Goal: Task Accomplishment & Management: Complete application form

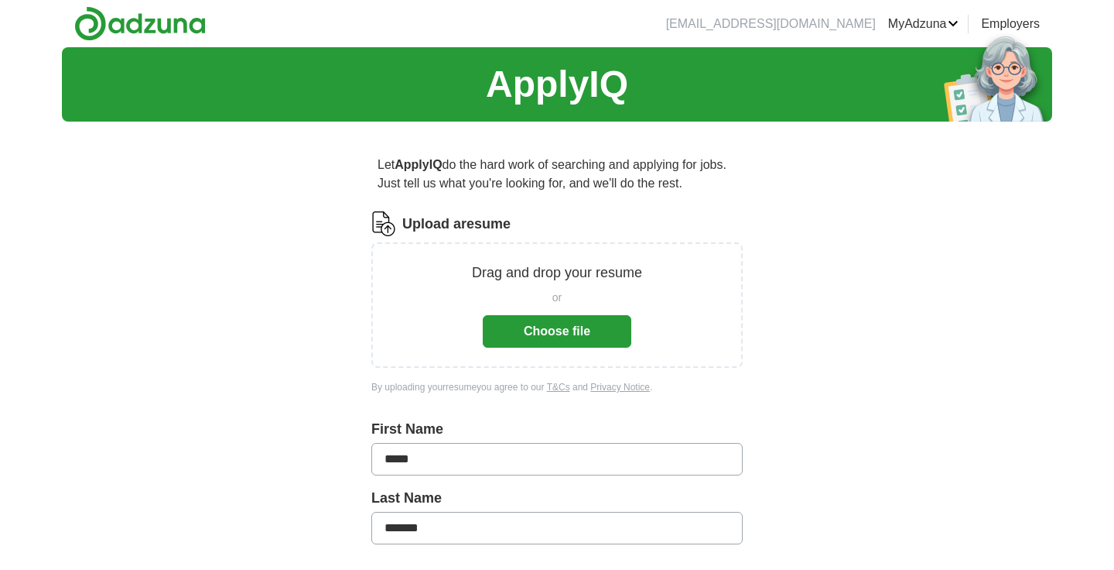
click at [553, 323] on button "Choose file" at bounding box center [557, 331] width 149 height 33
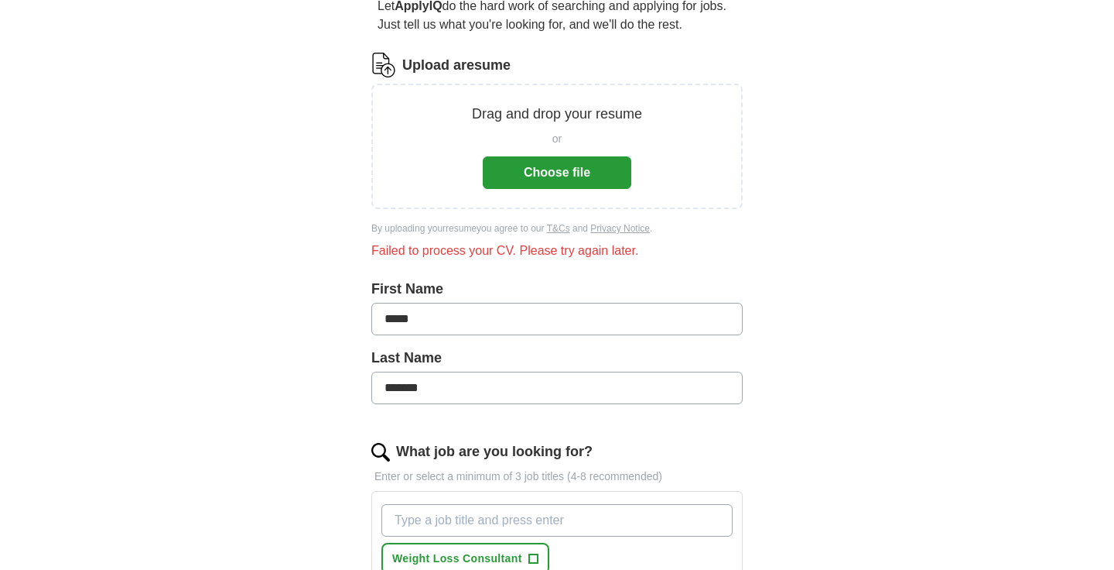
scroll to position [173, 0]
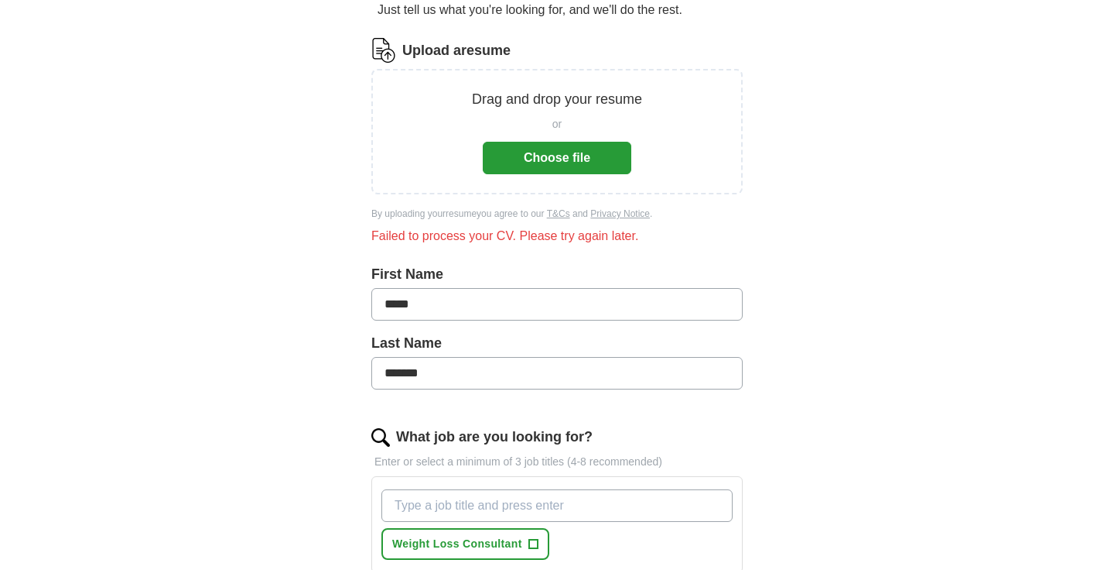
click at [540, 154] on button "Choose file" at bounding box center [557, 158] width 149 height 33
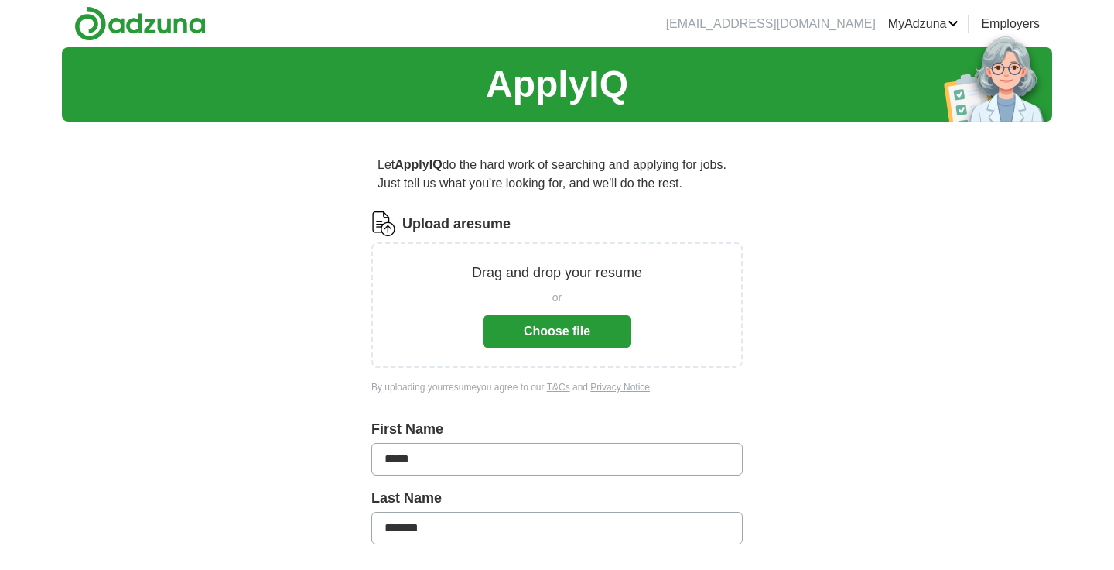
click at [543, 323] on button "Choose file" at bounding box center [557, 331] width 149 height 33
click at [554, 329] on button "Choose file" at bounding box center [557, 331] width 149 height 33
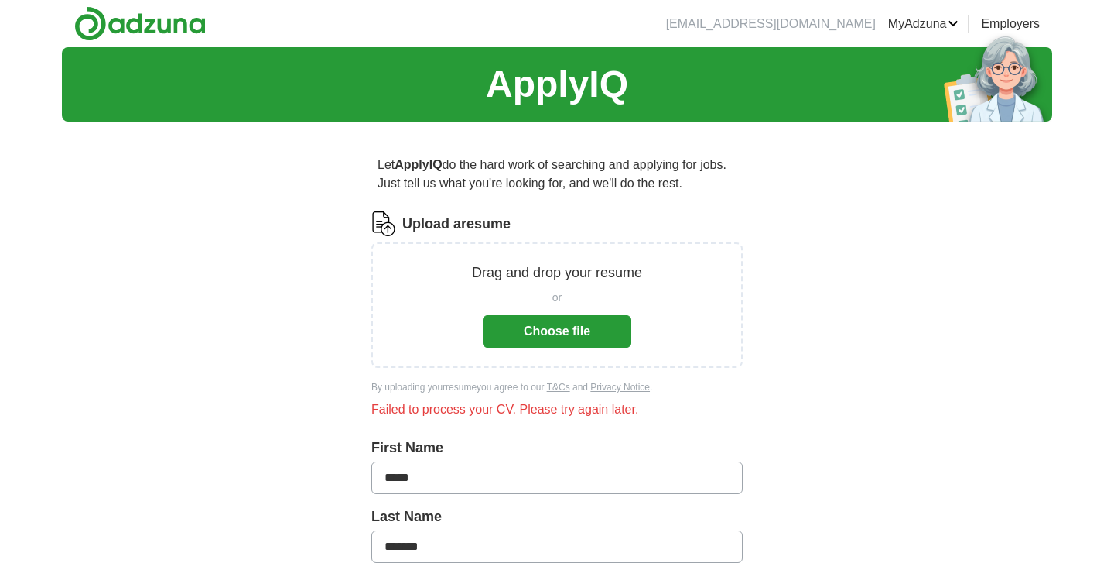
click at [532, 327] on button "Choose file" at bounding box center [557, 331] width 149 height 33
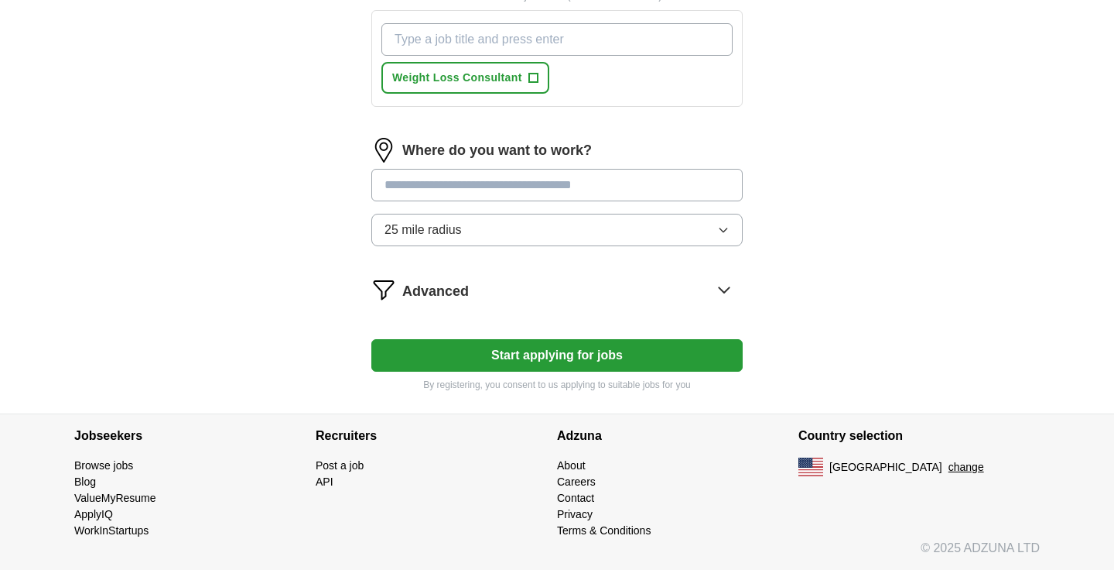
scroll to position [573, 0]
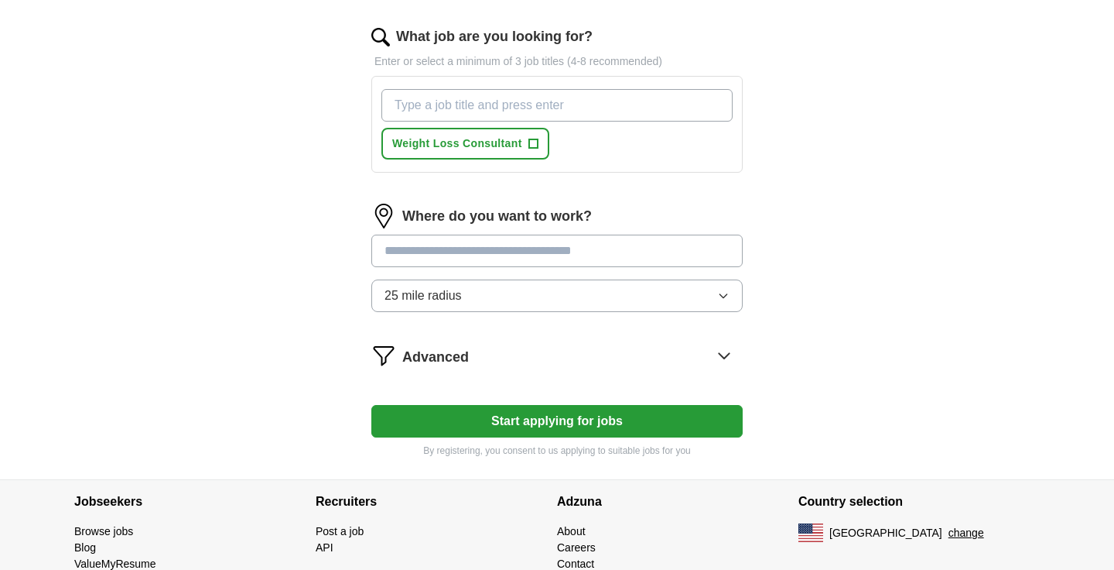
click at [456, 109] on input "What job are you looking for?" at bounding box center [557, 105] width 351 height 33
type input "fitness trainer"
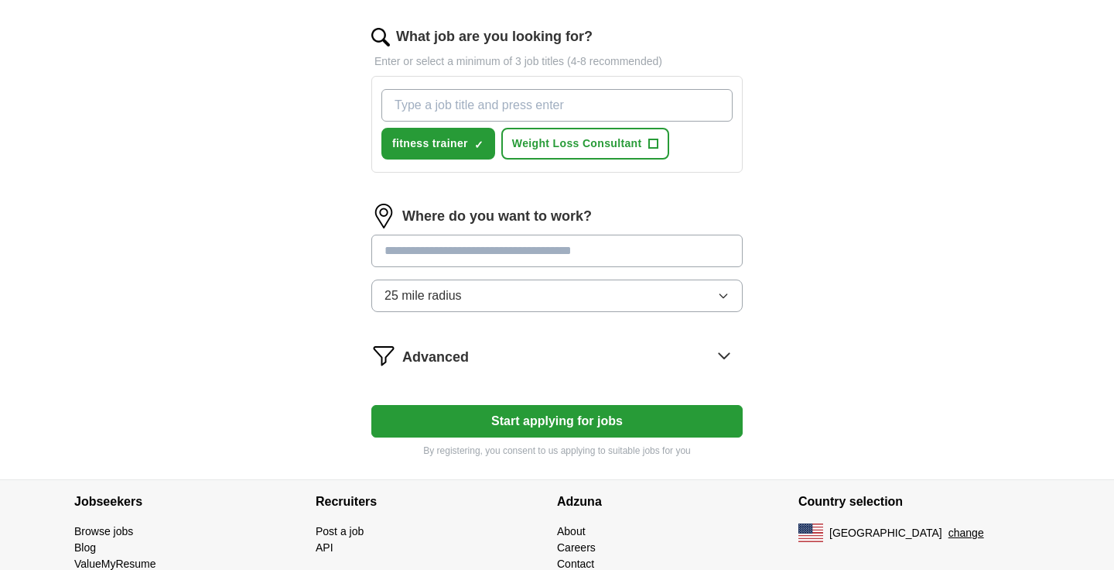
click at [498, 99] on input "What job are you looking for?" at bounding box center [557, 105] width 351 height 33
type input "H"
click at [450, 103] on input "Certified holistic nutrtionist" at bounding box center [557, 105] width 351 height 33
click at [497, 100] on input "Certified Holistic nutrtionist" at bounding box center [557, 105] width 351 height 33
type input "Certified Holistic Nutrtionist"
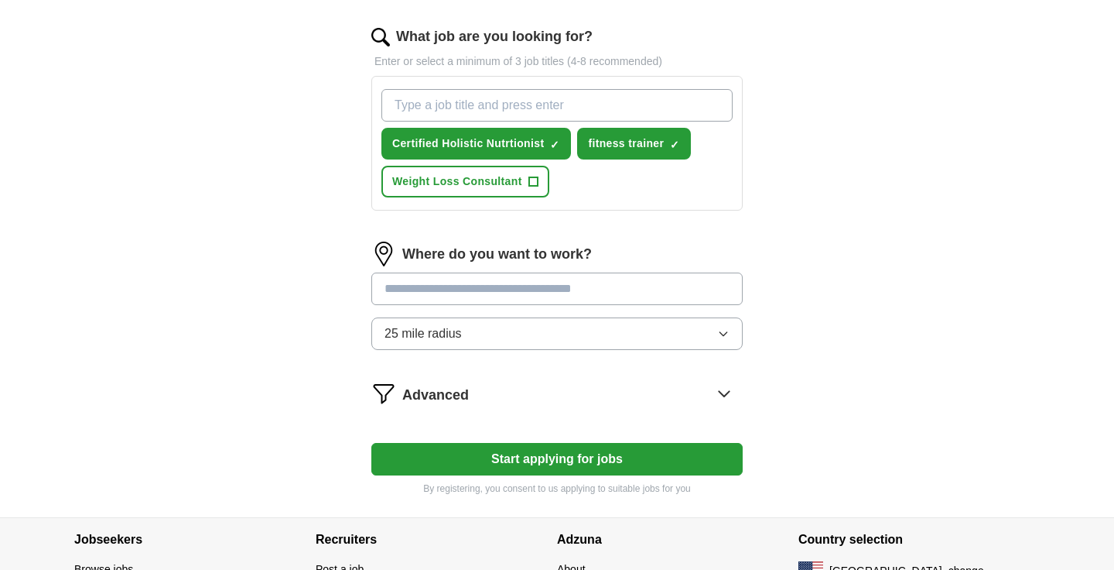
click at [634, 118] on input "What job are you looking for?" at bounding box center [557, 105] width 351 height 33
type input "Wellness Coach"
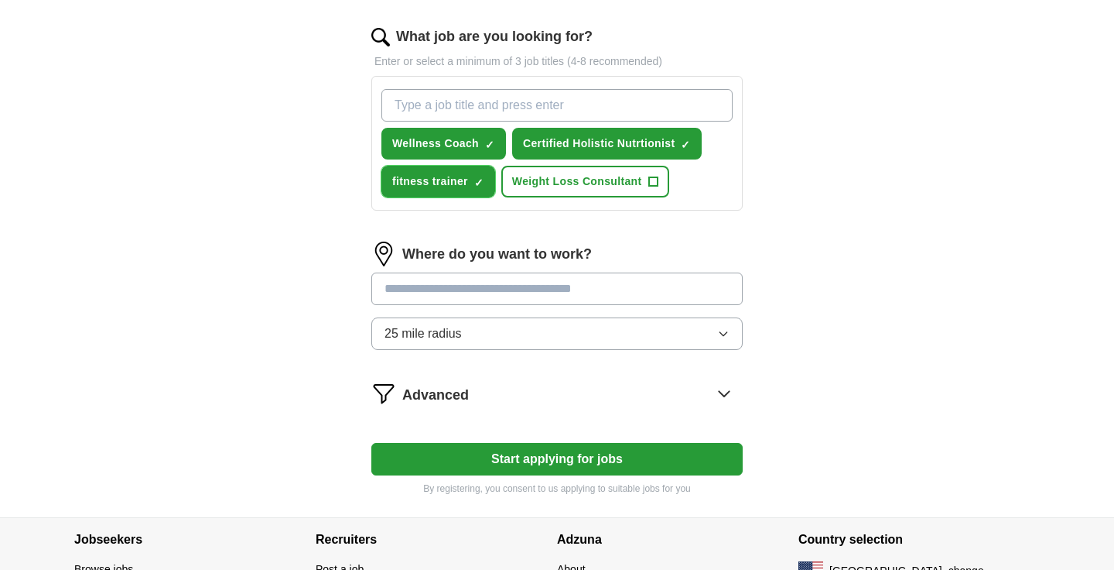
click at [437, 177] on span "fitness trainer" at bounding box center [430, 181] width 76 height 16
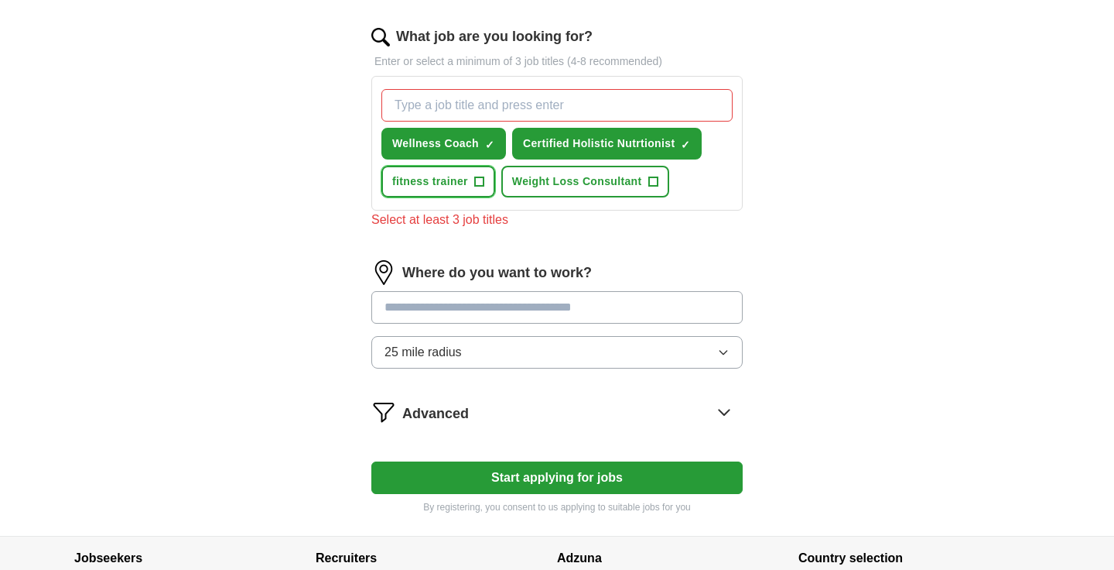
click at [398, 181] on span "fitness trainer" at bounding box center [430, 181] width 76 height 16
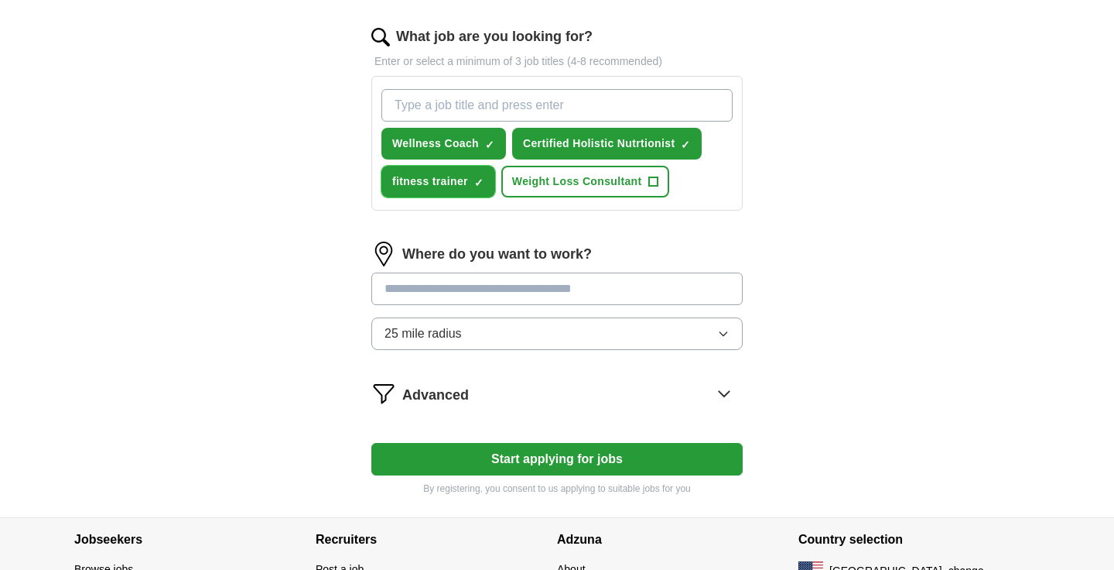
click at [397, 181] on span "fitness trainer" at bounding box center [430, 181] width 76 height 16
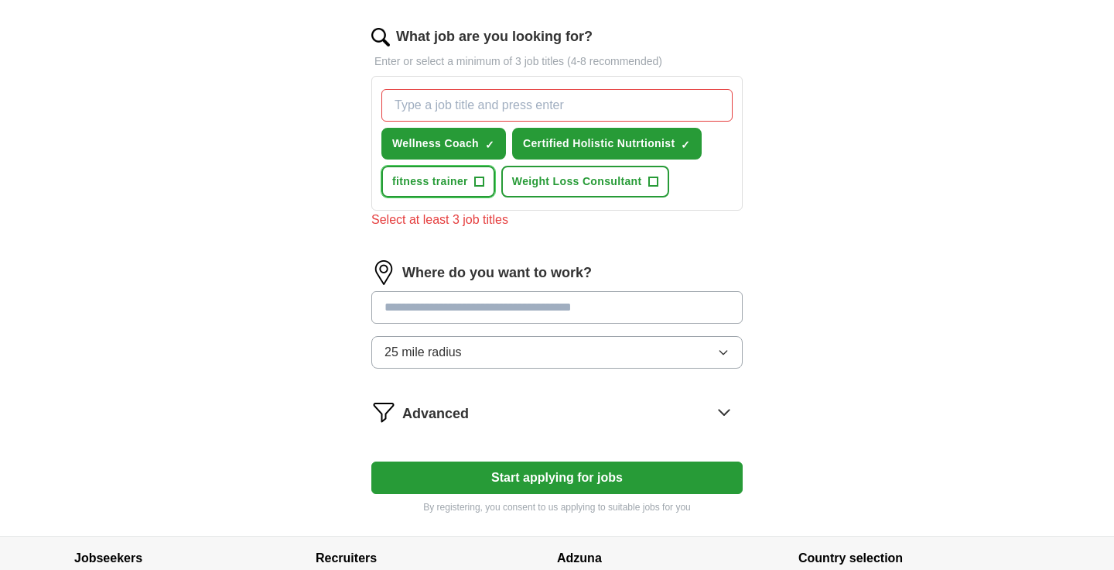
click at [473, 183] on button "fitness trainer +" at bounding box center [439, 182] width 114 height 32
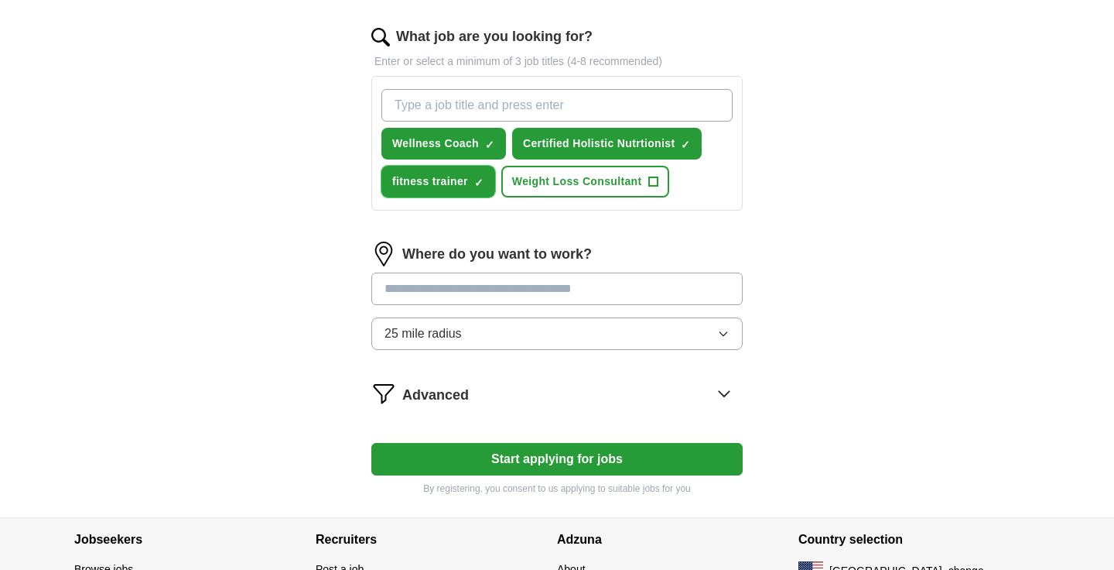
click at [0, 0] on span "×" at bounding box center [0, 0] width 0 height 0
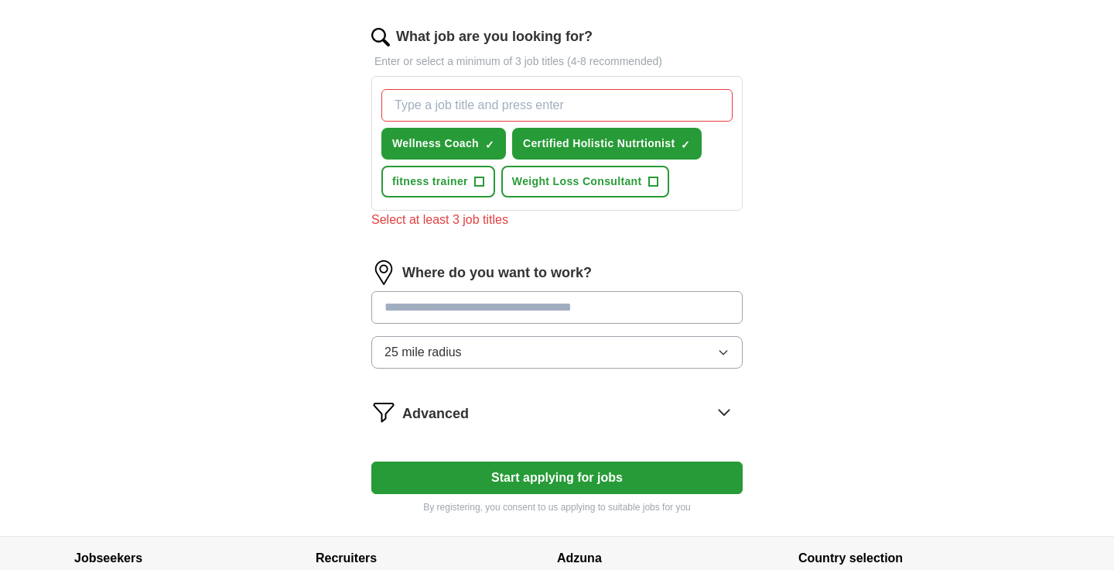
click at [448, 105] on input "What job are you looking for?" at bounding box center [557, 105] width 351 height 33
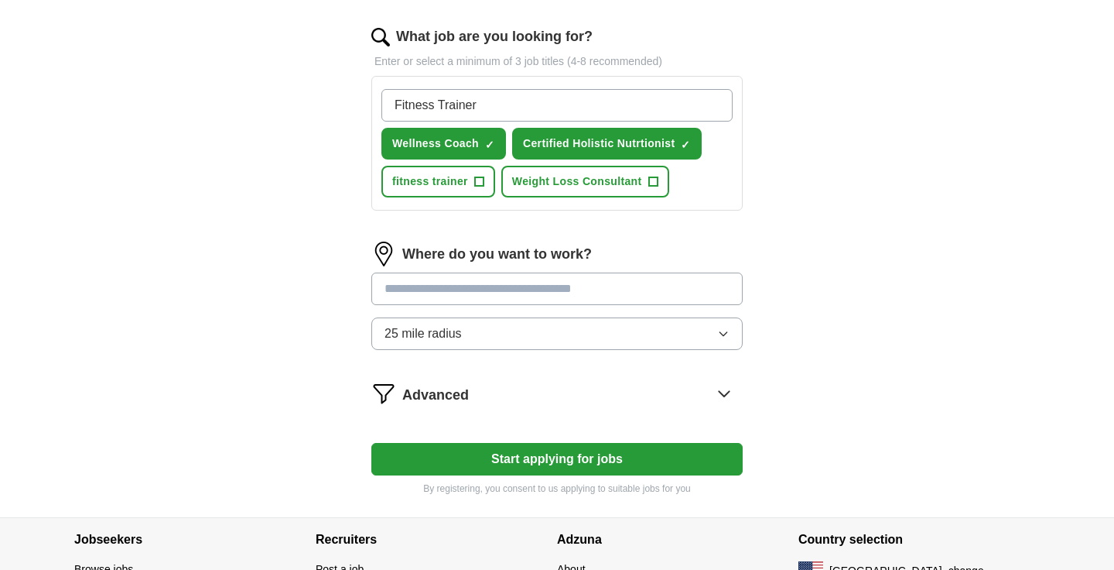
click at [392, 101] on input "Fitness Trainer" at bounding box center [557, 105] width 351 height 33
type input "Certified Fitness Trainer"
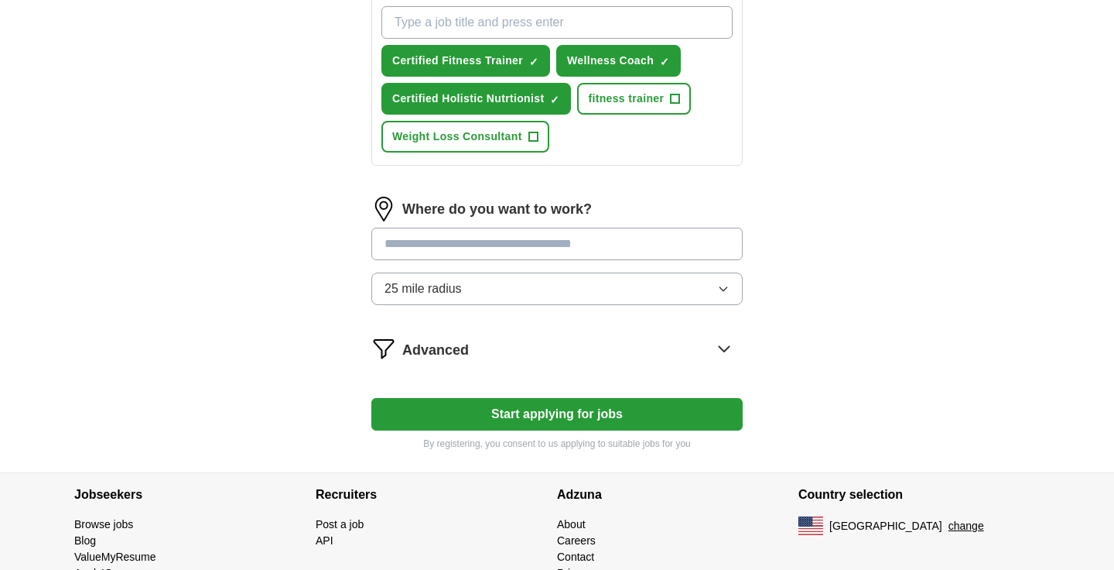
scroll to position [715, 0]
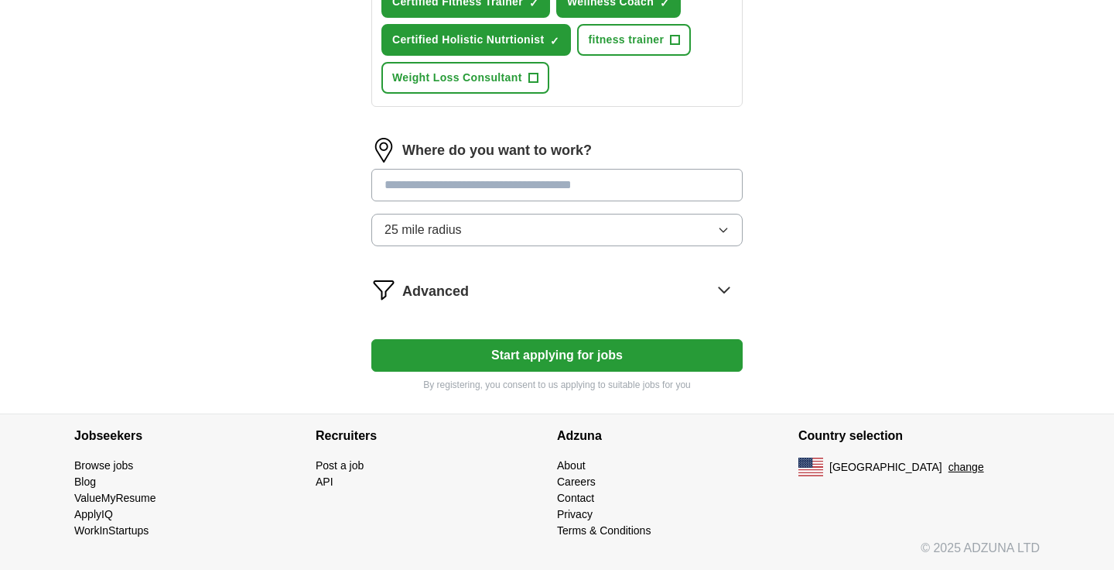
click at [579, 200] on input "text" at bounding box center [556, 185] width 371 height 33
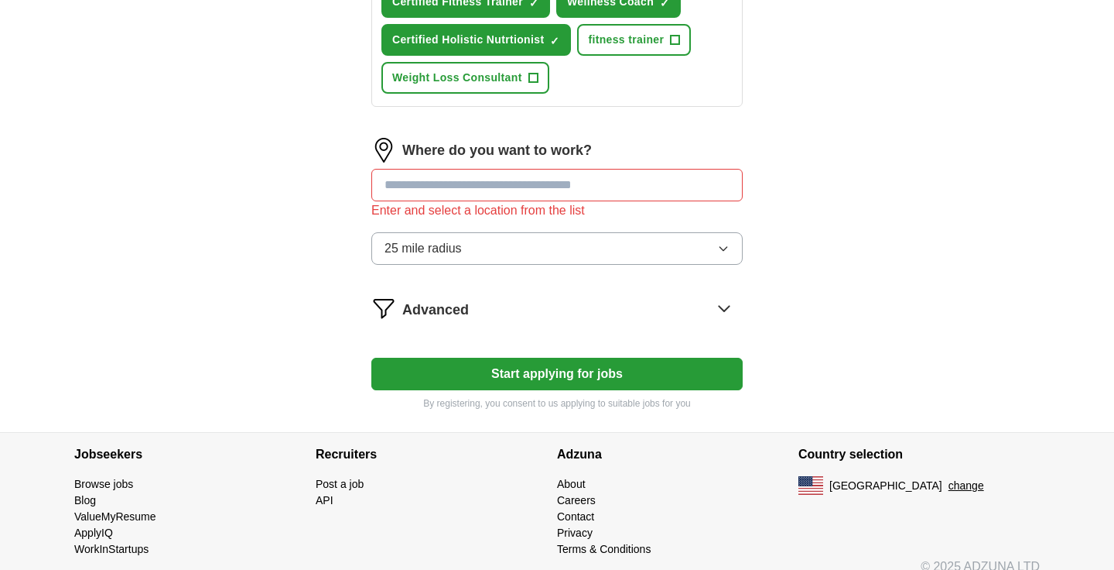
click at [715, 234] on button "25 mile radius" at bounding box center [556, 248] width 371 height 33
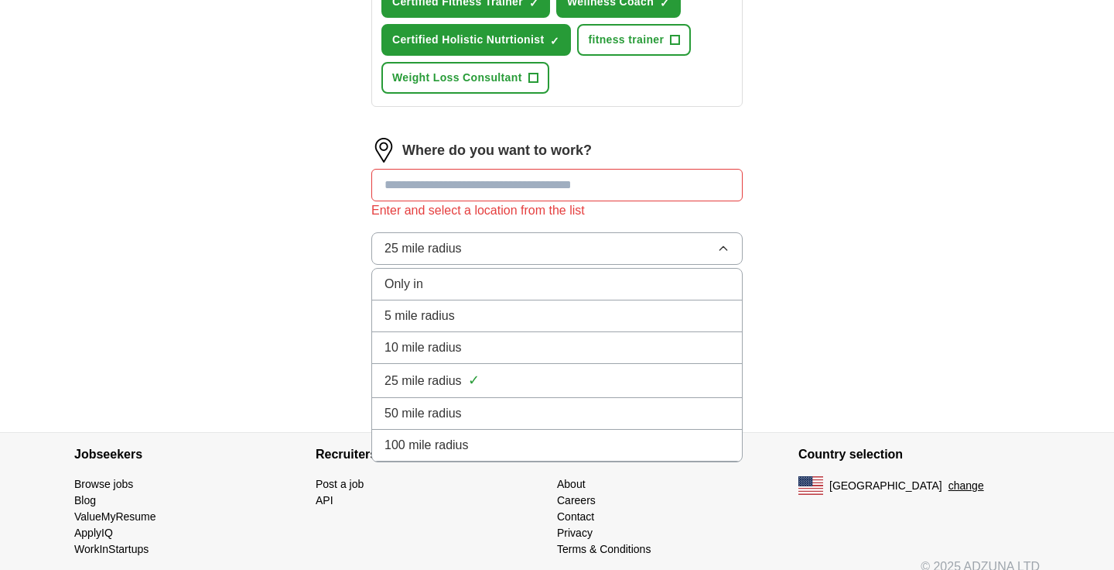
click at [659, 337] on li "10 mile radius" at bounding box center [557, 348] width 370 height 32
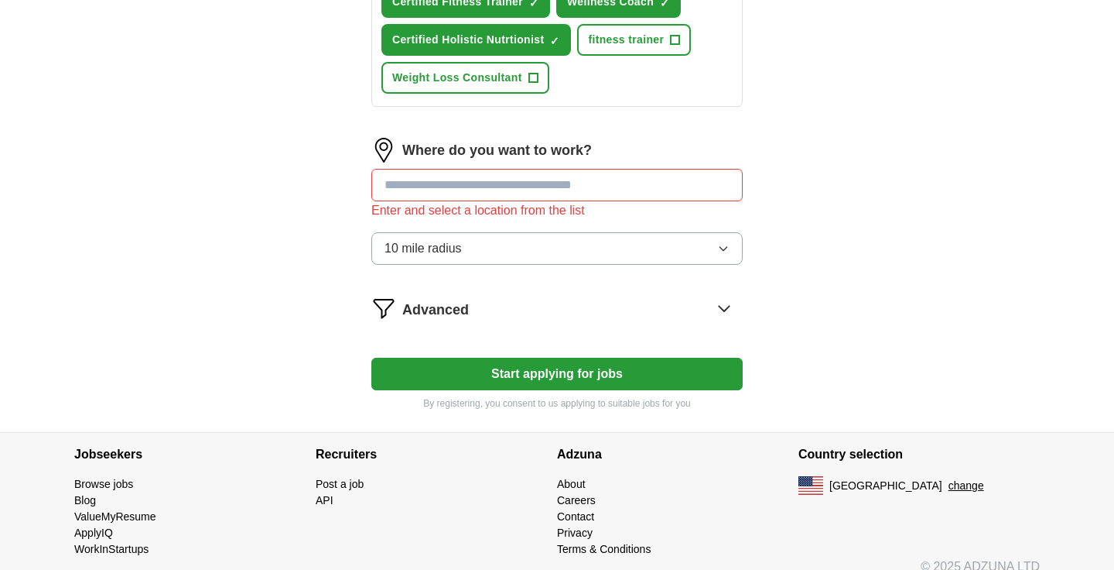
click at [585, 192] on input "text" at bounding box center [556, 185] width 371 height 33
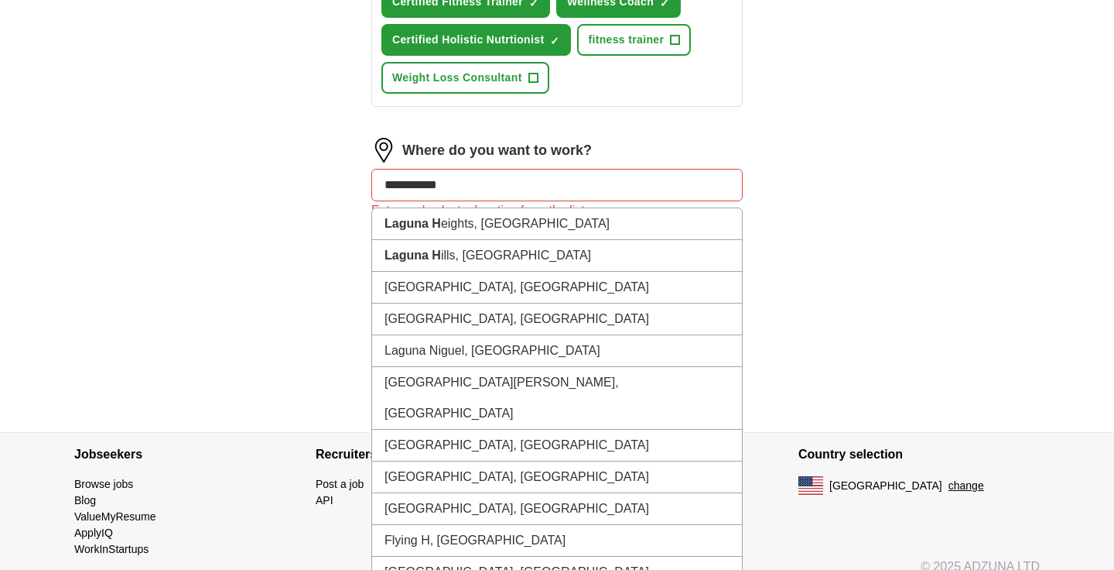
type input "**********"
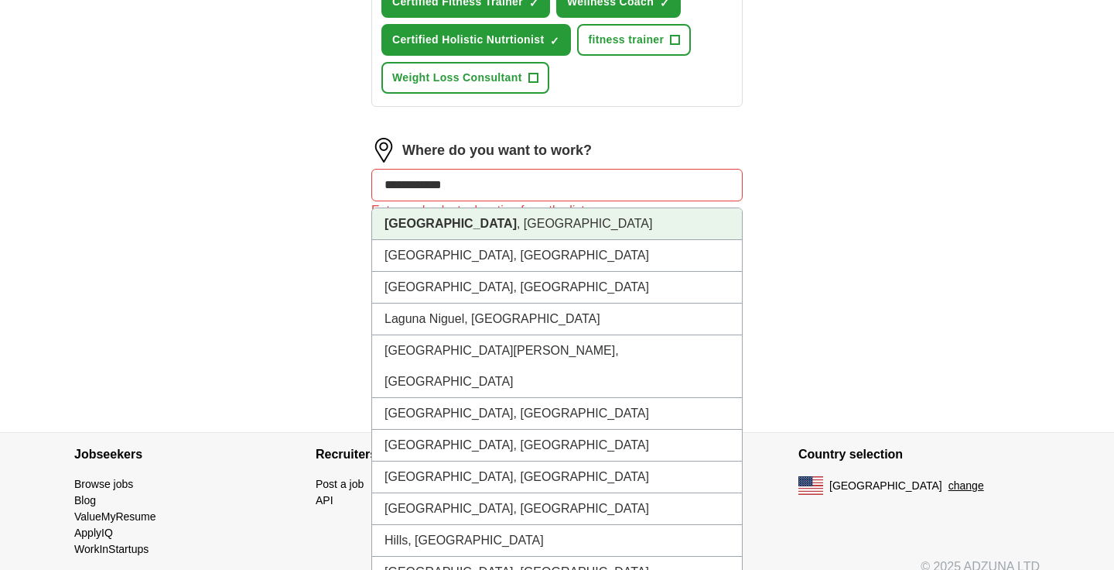
click at [529, 235] on li "[GEOGRAPHIC_DATA] , [GEOGRAPHIC_DATA]" at bounding box center [557, 224] width 370 height 32
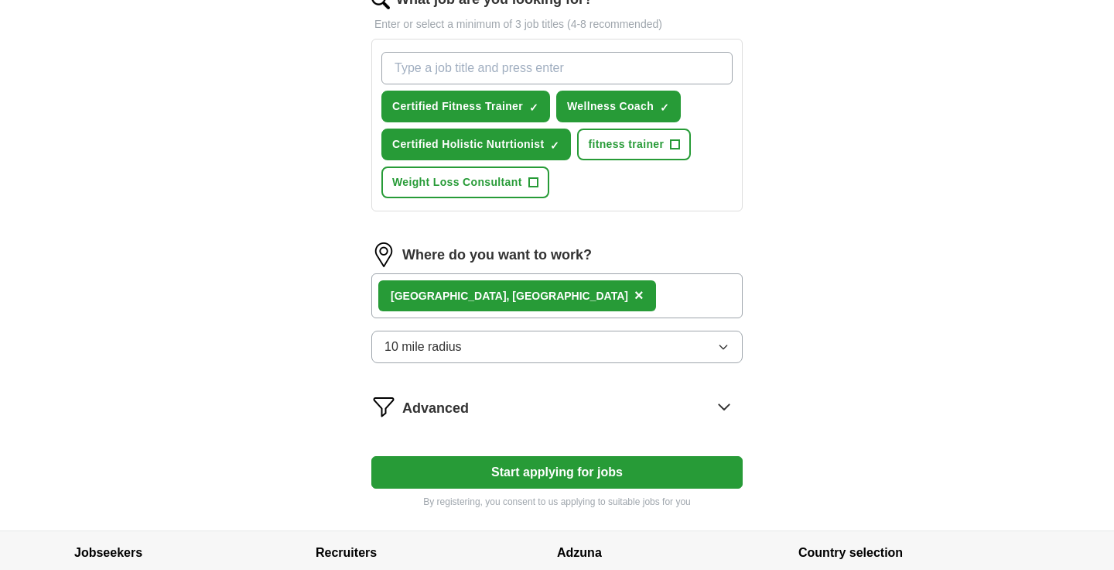
scroll to position [611, 0]
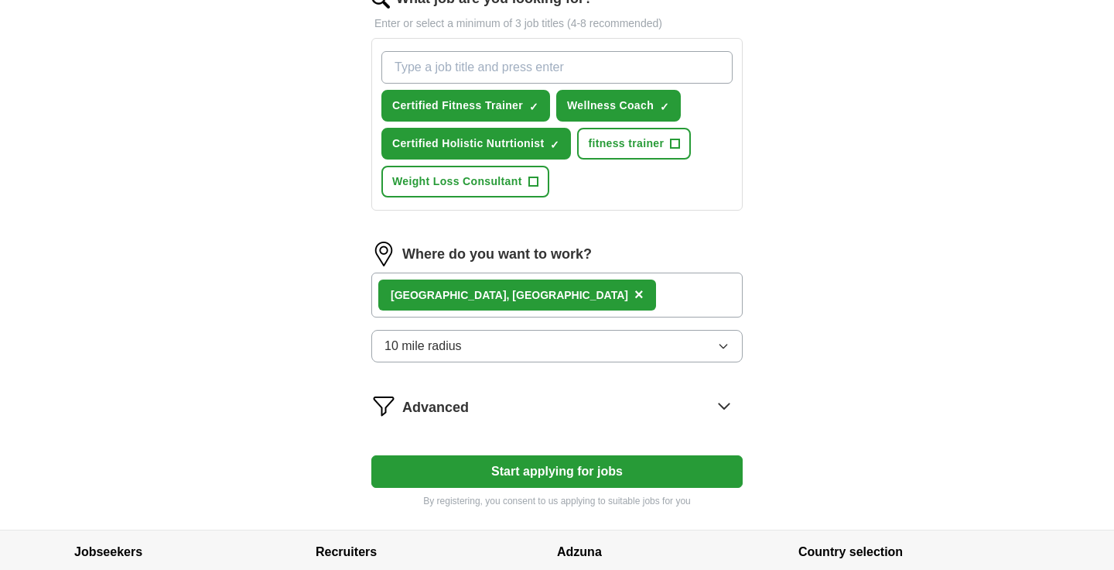
click at [557, 471] on button "Start applying for jobs" at bounding box center [556, 471] width 371 height 33
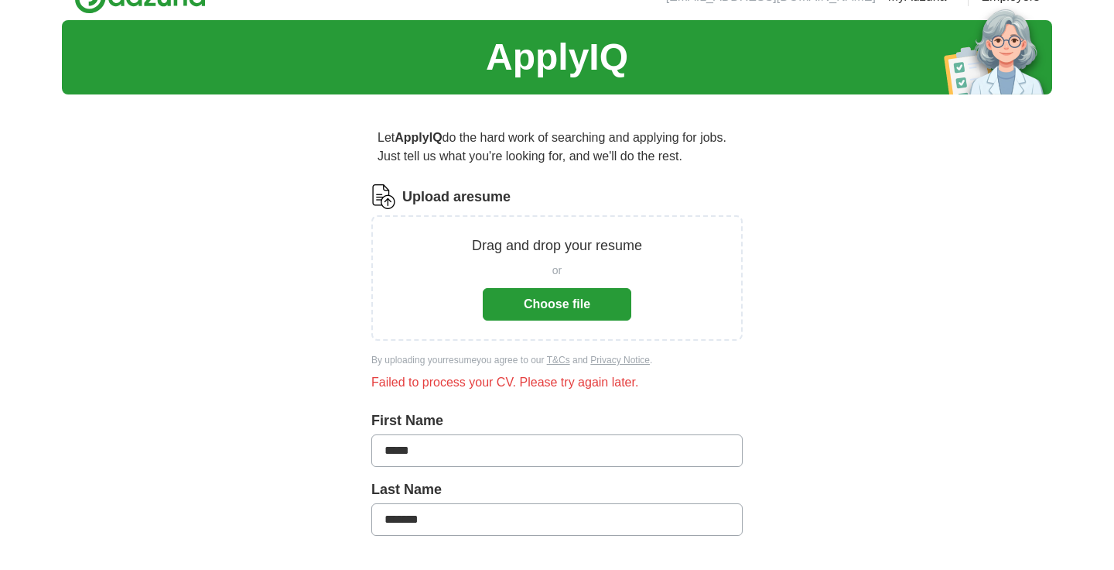
scroll to position [0, 0]
